Goal: Task Accomplishment & Management: Complete application form

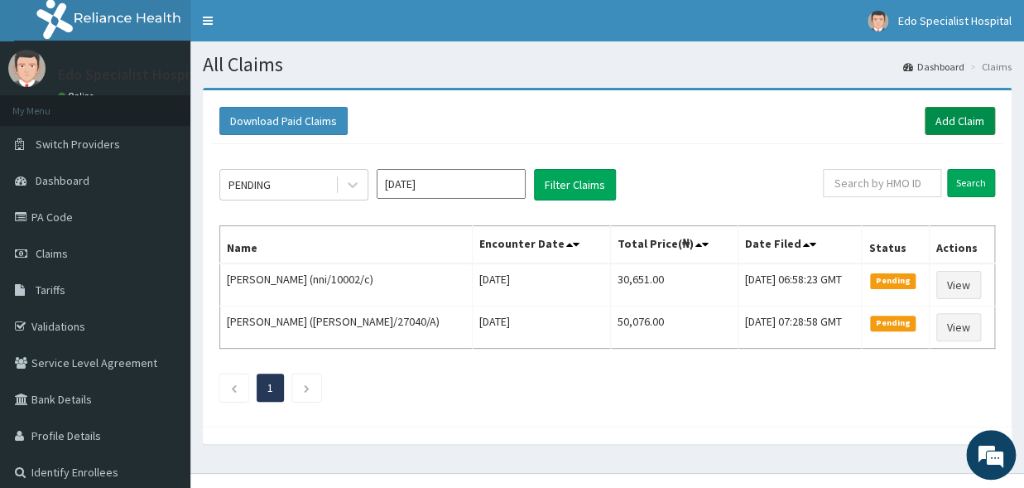
click at [952, 118] on link "Add Claim" at bounding box center [960, 121] width 70 height 28
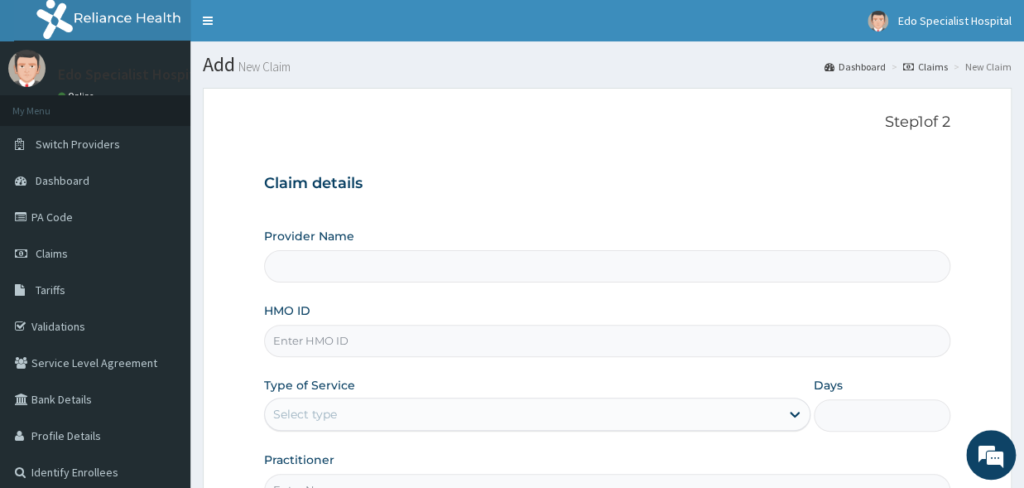
type input "Edo specialist Hospital"
click at [303, 264] on input "Edo specialist Hospital" at bounding box center [607, 266] width 686 height 32
click at [304, 344] on input "HMO ID" at bounding box center [607, 341] width 686 height 32
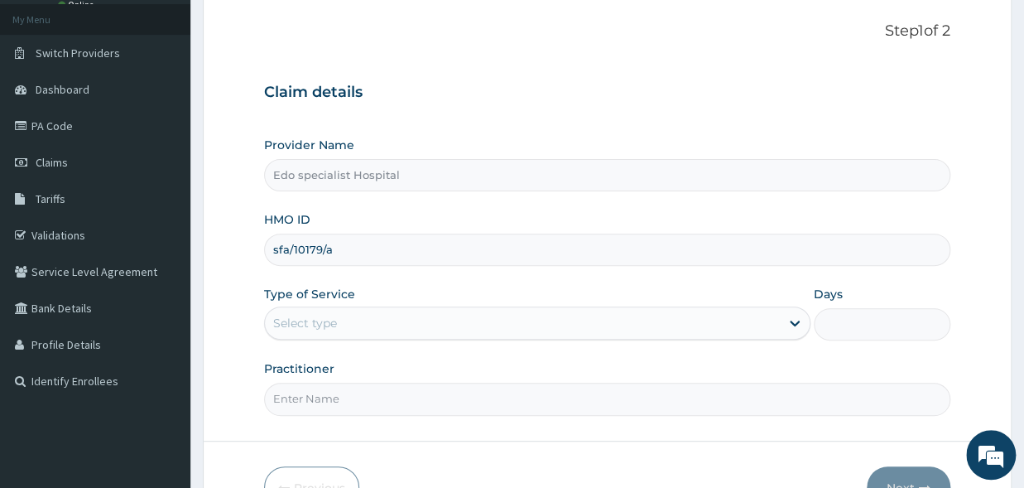
type input "sfa/10179/a"
click at [475, 288] on div "Type of Service Select type" at bounding box center [537, 313] width 547 height 55
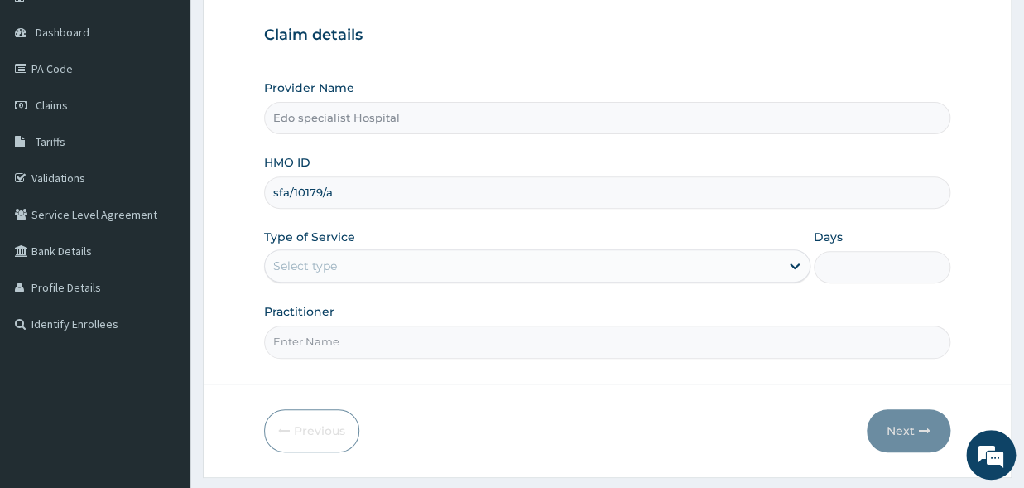
scroll to position [191, 0]
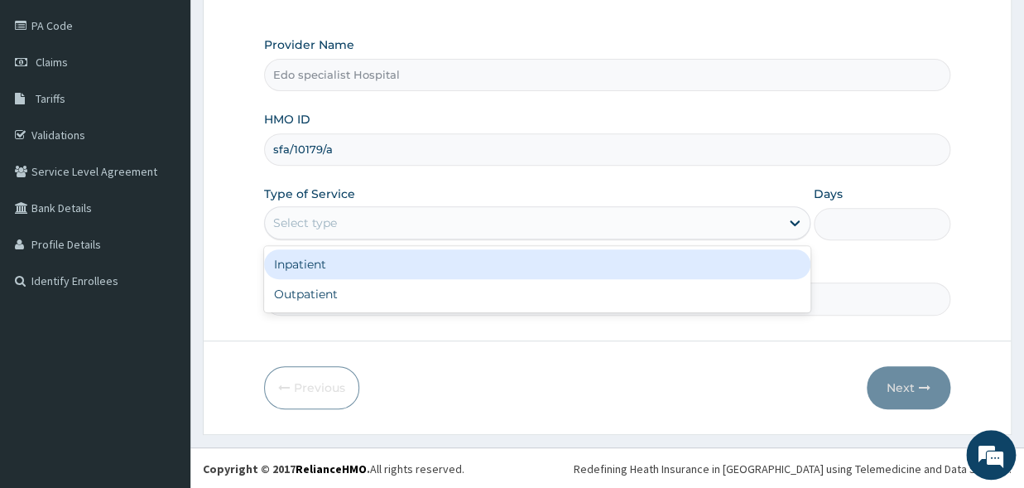
click at [346, 215] on div "Select type" at bounding box center [522, 223] width 515 height 26
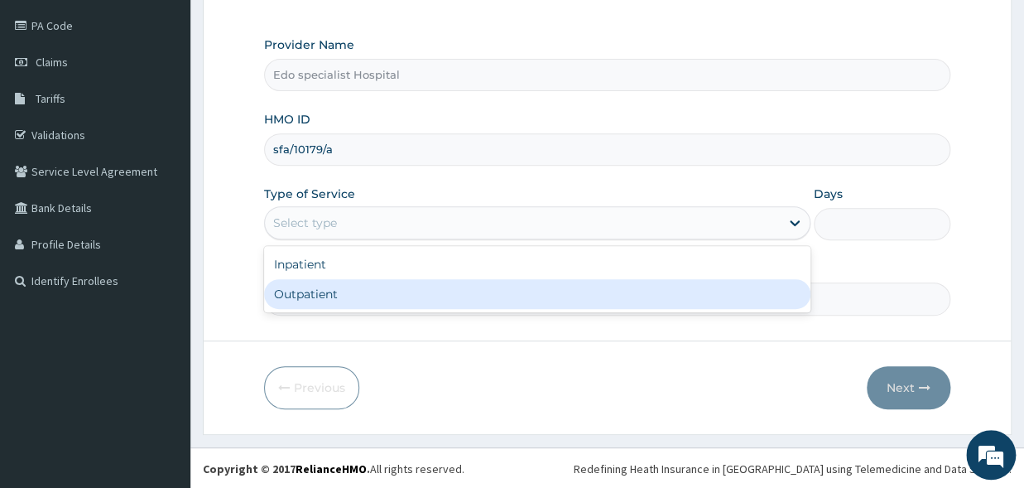
click at [324, 296] on div "Outpatient" at bounding box center [537, 294] width 547 height 30
type input "1"
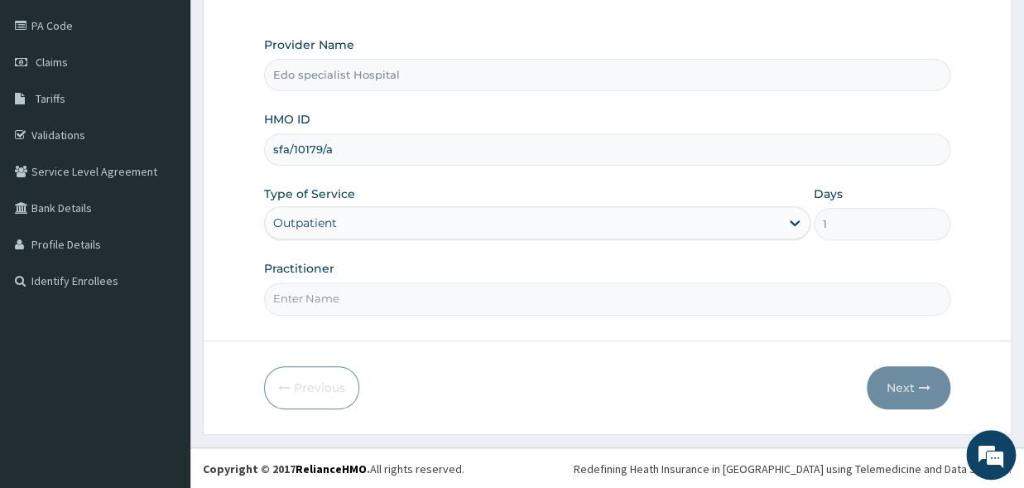
click at [331, 300] on input "Practitioner" at bounding box center [607, 298] width 686 height 32
type input "dr blessing"
click at [879, 397] on button "Next" at bounding box center [909, 387] width 84 height 43
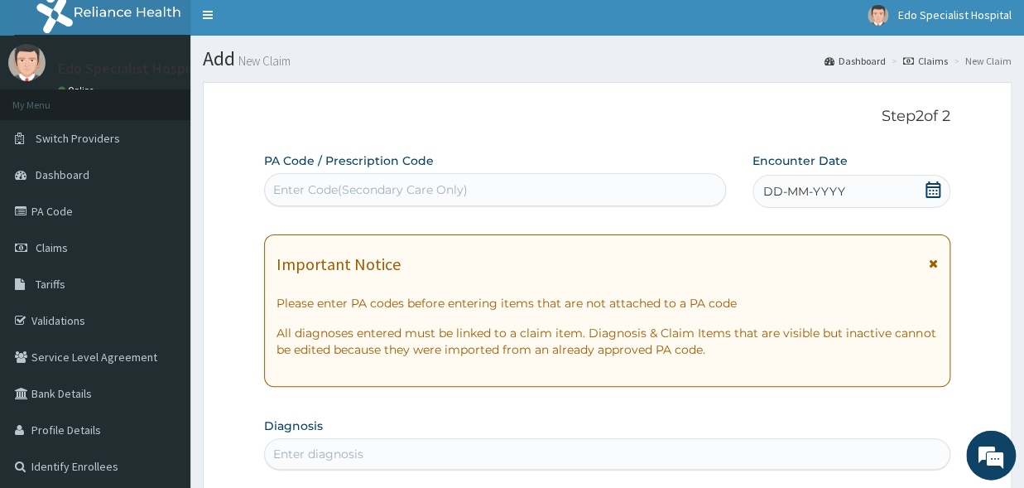
scroll to position [0, 0]
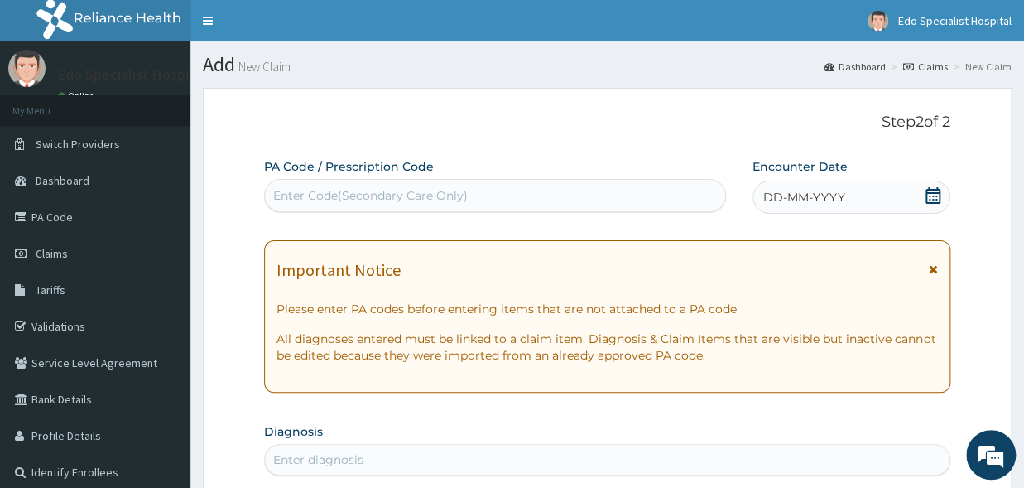
click at [342, 189] on div "Enter Code(Secondary Care Only)" at bounding box center [370, 195] width 195 height 17
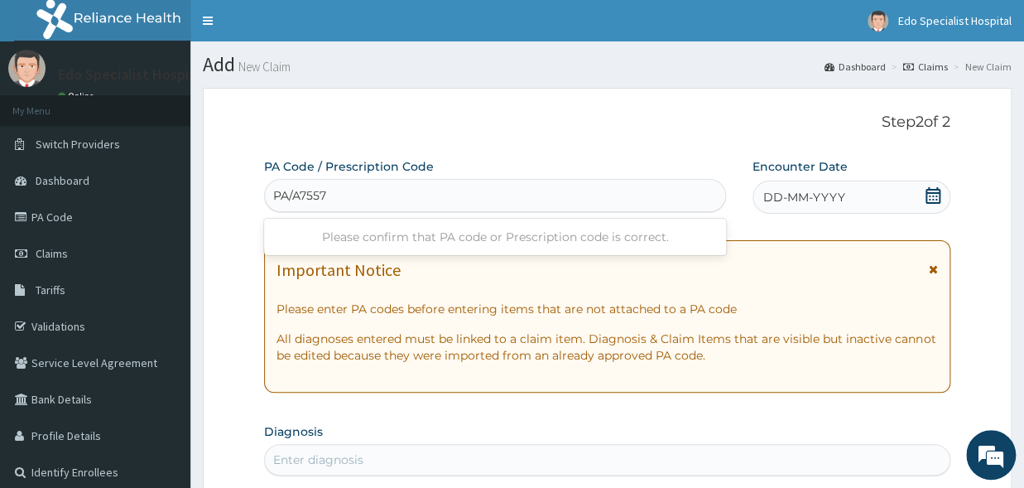
type input "PA/A75576"
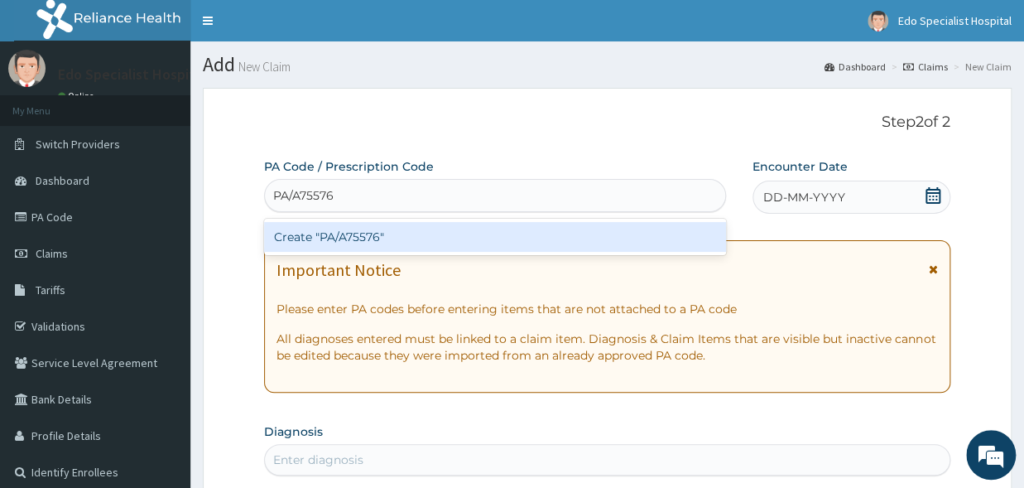
click at [367, 236] on div "Create "PA/A75576"" at bounding box center [495, 237] width 462 height 30
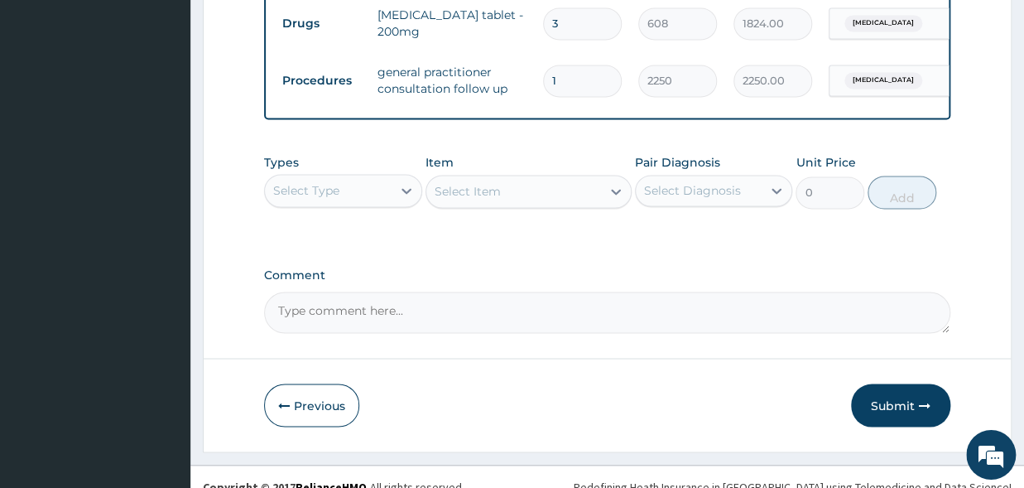
scroll to position [933, 0]
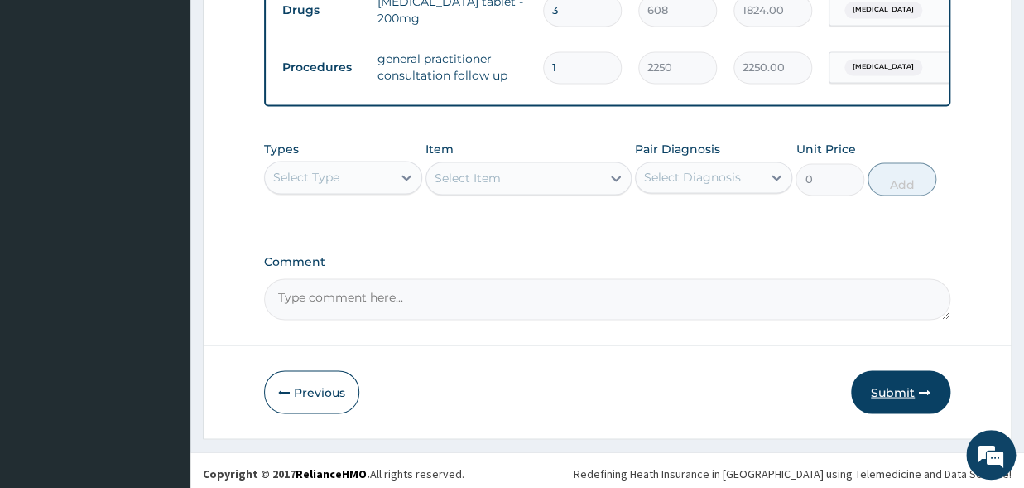
click at [909, 383] on button "Submit" at bounding box center [900, 391] width 99 height 43
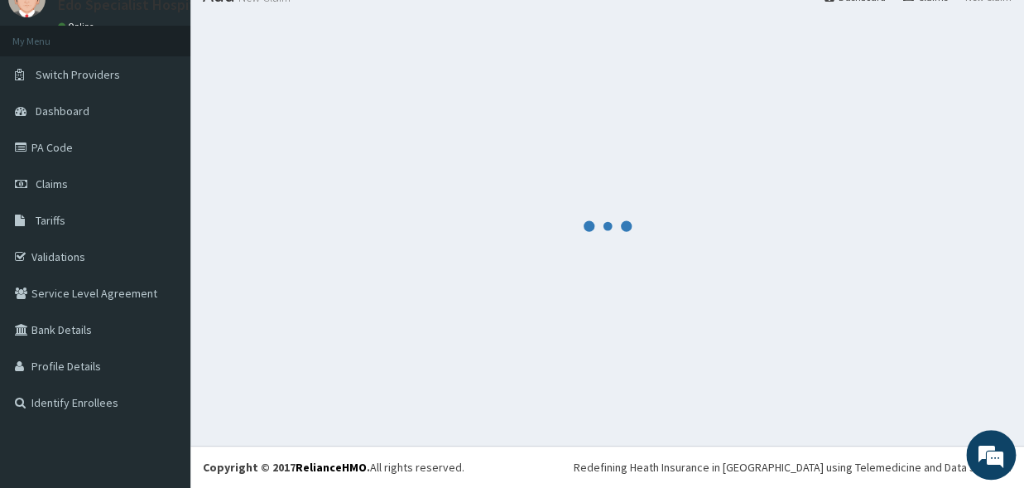
scroll to position [70, 0]
